Goal: Task Accomplishment & Management: Manage account settings

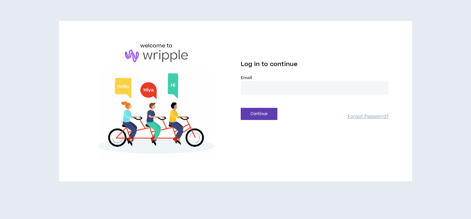
click at [334, 94] on input "email" at bounding box center [315, 88] width 148 height 14
type input "**********"
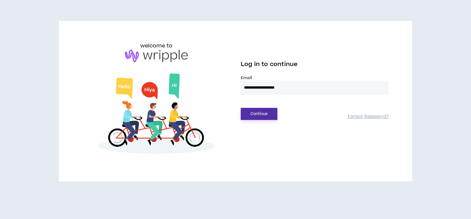
click at [272, 119] on button "Continue" at bounding box center [259, 114] width 37 height 12
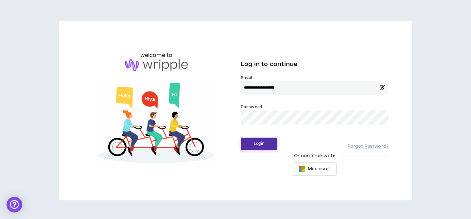
click at [268, 147] on button "Login" at bounding box center [259, 144] width 37 height 12
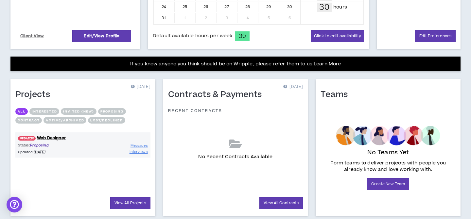
scroll to position [234, 0]
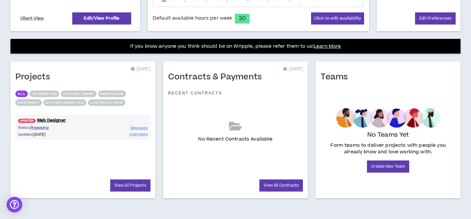
click at [336, 91] on div "No Teams Yet Form teams to deliver projects with people you already know and lo…" at bounding box center [388, 140] width 130 height 103
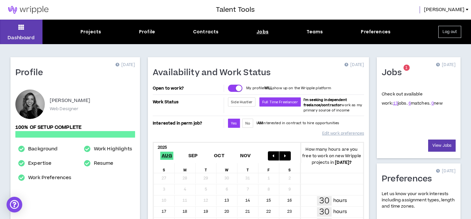
click at [259, 32] on div "Jobs" at bounding box center [263, 31] width 12 height 7
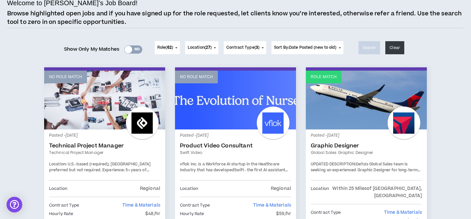
scroll to position [49, 0]
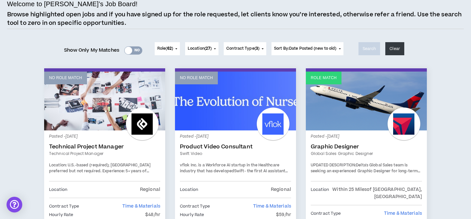
click at [174, 50] on button "Role ( 62 )" at bounding box center [167, 48] width 25 height 13
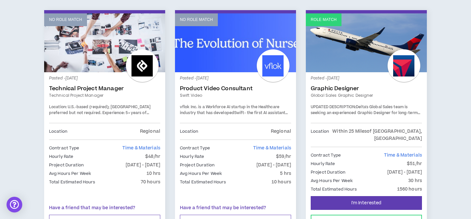
scroll to position [0, 0]
